Goal: Download file/media

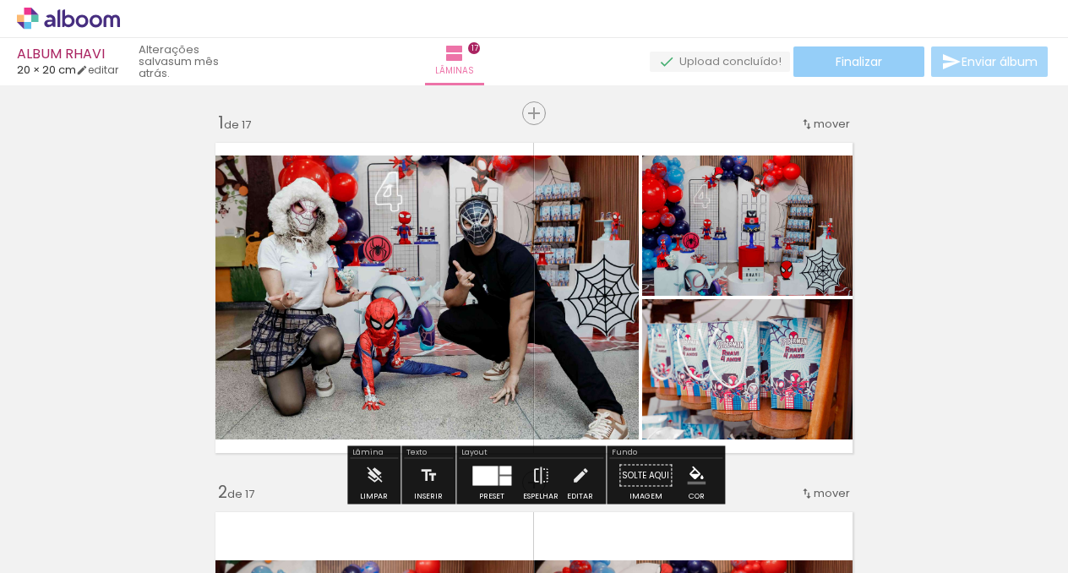
click at [900, 52] on paper-button "Finalizar" at bounding box center [859, 61] width 131 height 30
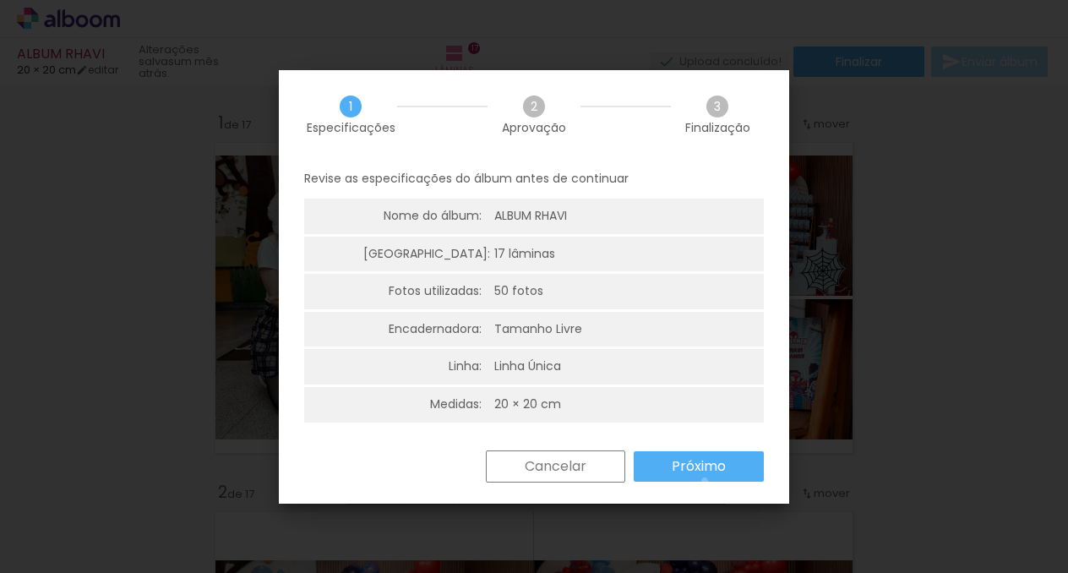
click at [705, 478] on paper-button "Próximo" at bounding box center [699, 466] width 130 height 30
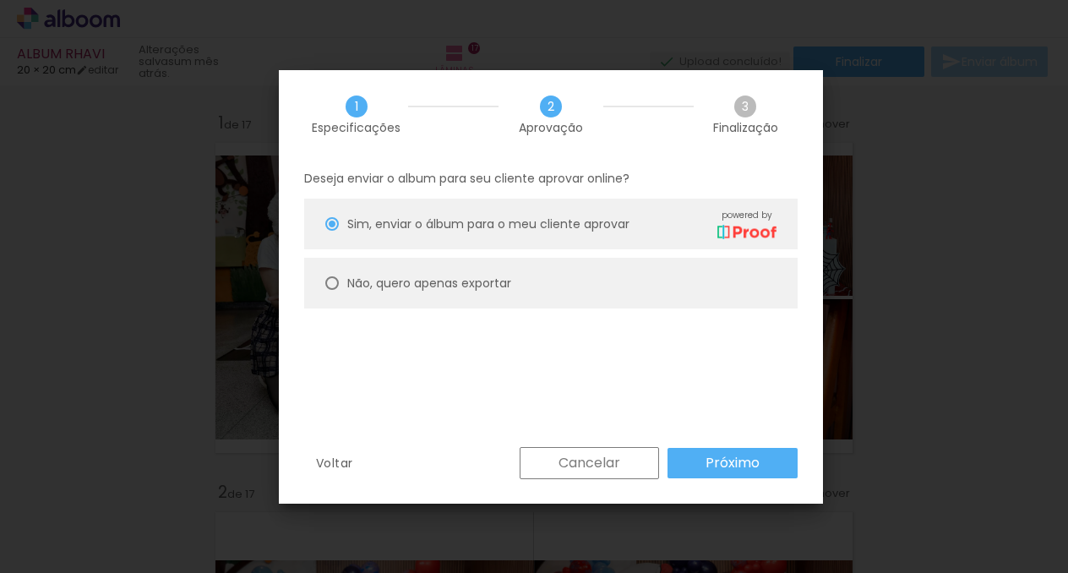
click at [529, 281] on paper-radio-button "Não, quero apenas exportar" at bounding box center [551, 283] width 494 height 51
type paper-radio-button "on"
click at [696, 451] on paper-button "Próximo" at bounding box center [733, 463] width 130 height 30
type input "Alta, 300 DPI"
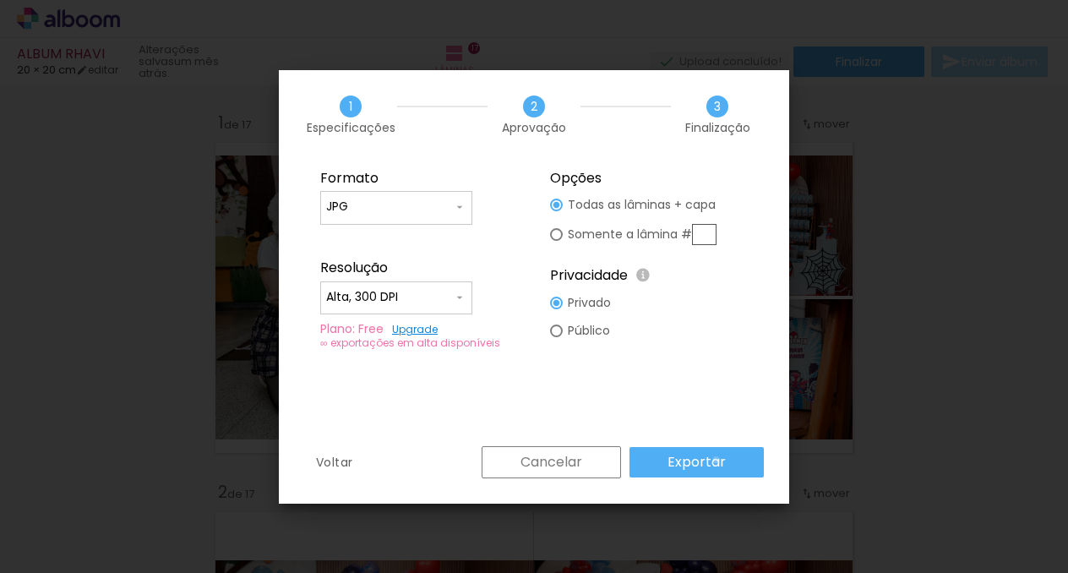
click at [0, 0] on slot "Exportar" at bounding box center [0, 0] width 0 height 0
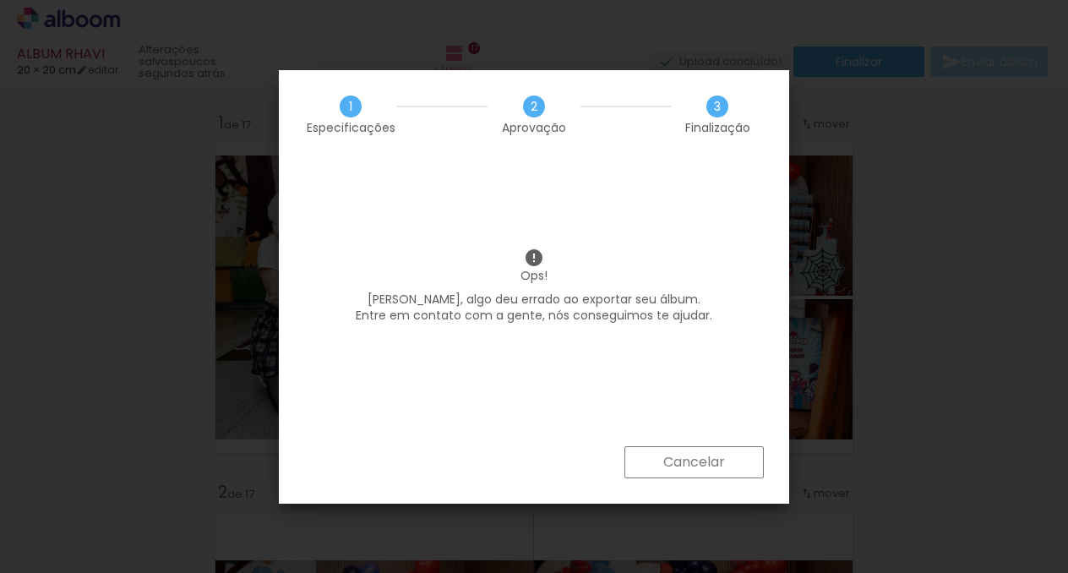
click at [0, 0] on slot "Cancelar" at bounding box center [0, 0] width 0 height 0
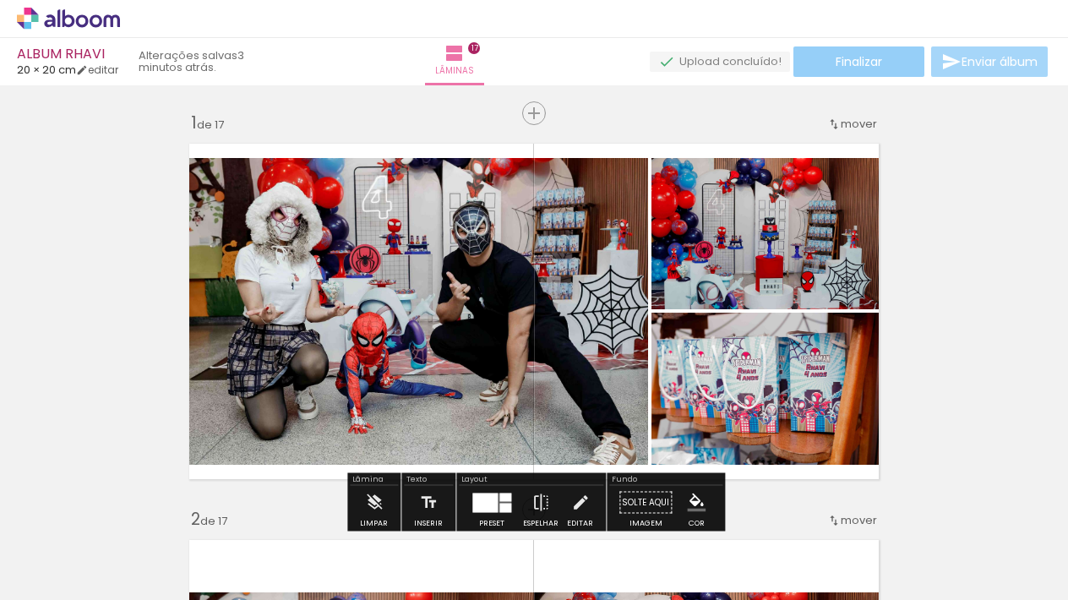
click at [904, 68] on paper-button "Finalizar" at bounding box center [859, 61] width 131 height 30
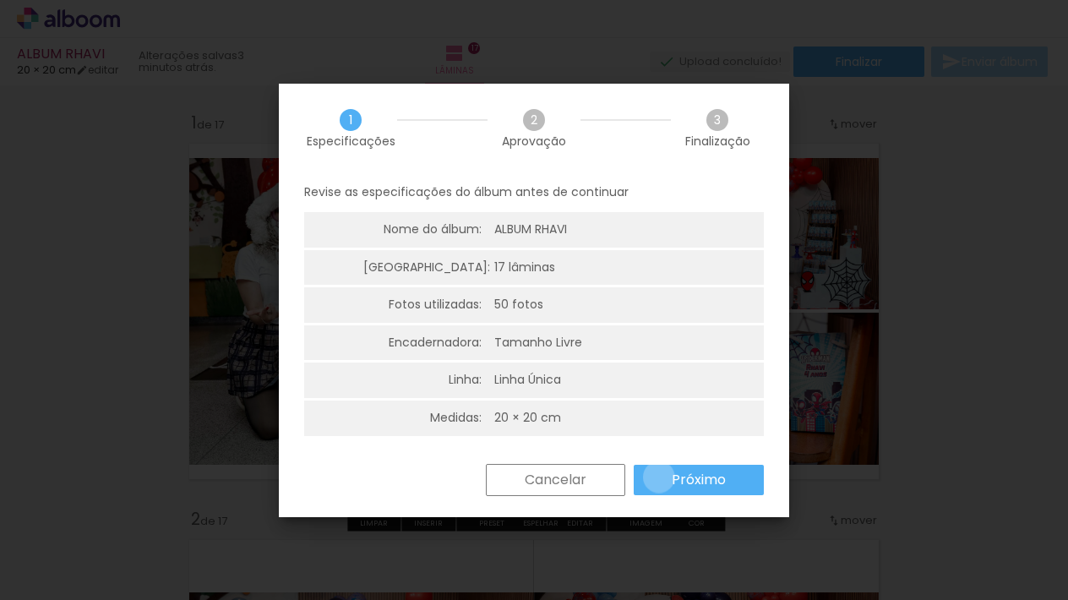
click at [659, 473] on paper-button "Próximo" at bounding box center [699, 480] width 130 height 30
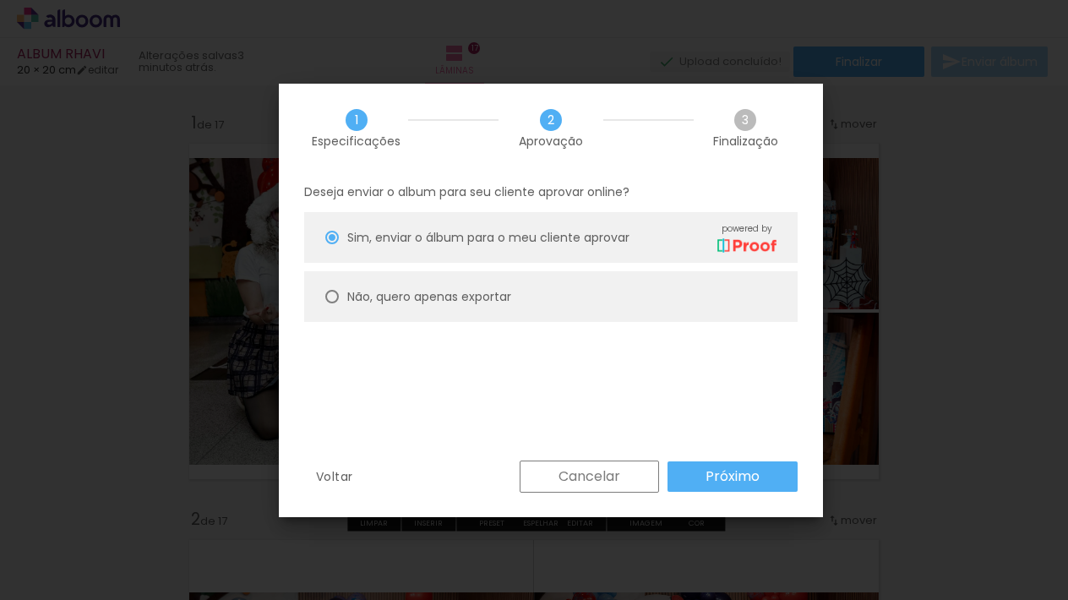
click at [522, 302] on paper-radio-button "Não, quero apenas exportar" at bounding box center [551, 296] width 494 height 51
type paper-radio-button "on"
click at [0, 0] on slot "Próximo" at bounding box center [0, 0] width 0 height 0
type input "Alta, 300 DPI"
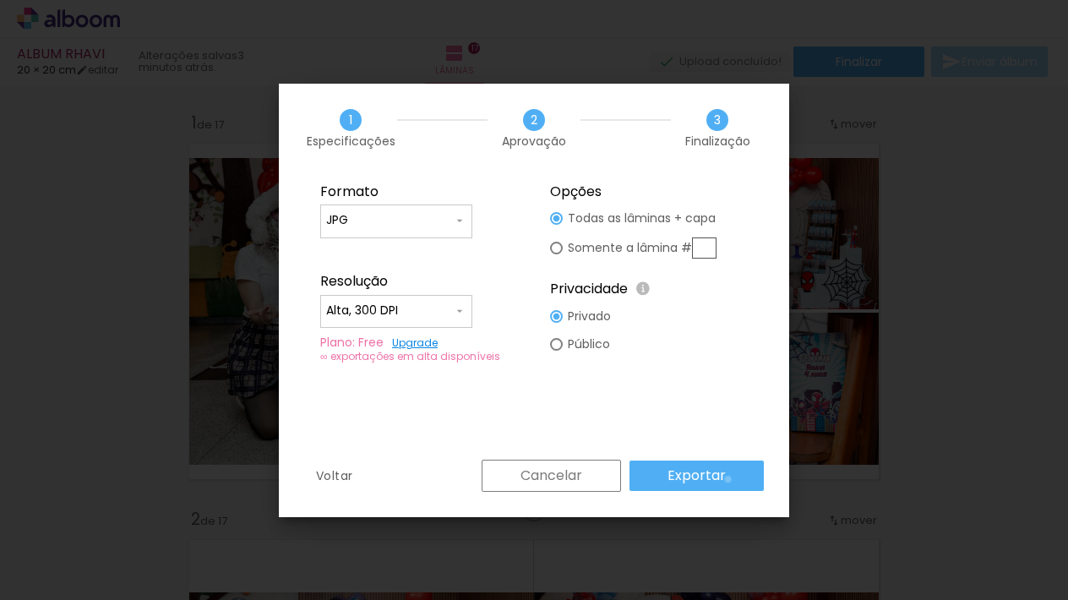
click at [731, 479] on paper-button "Exportar" at bounding box center [697, 476] width 134 height 30
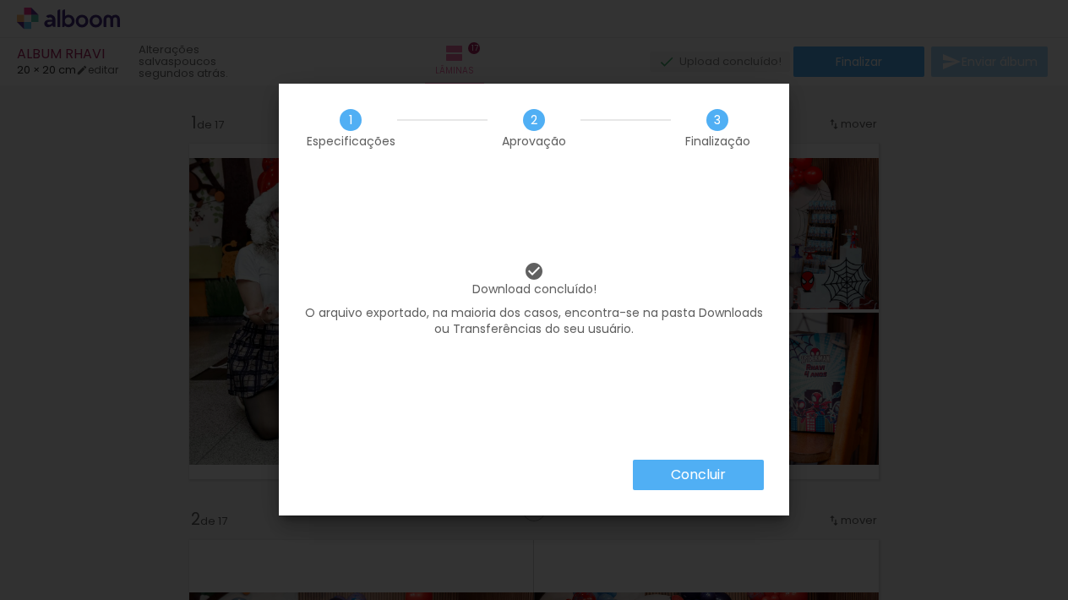
click at [731, 479] on paper-button "Concluir" at bounding box center [698, 475] width 131 height 30
